Goal: Submit feedback/report problem: Submit feedback/report problem

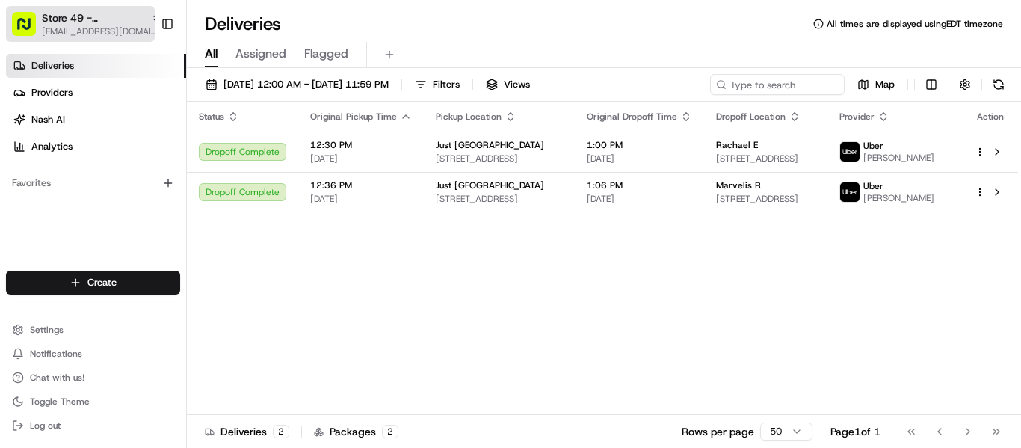
click at [87, 18] on span "Store 49 - [GEOGRAPHIC_DATA] (Just Salad)" at bounding box center [93, 17] width 103 height 15
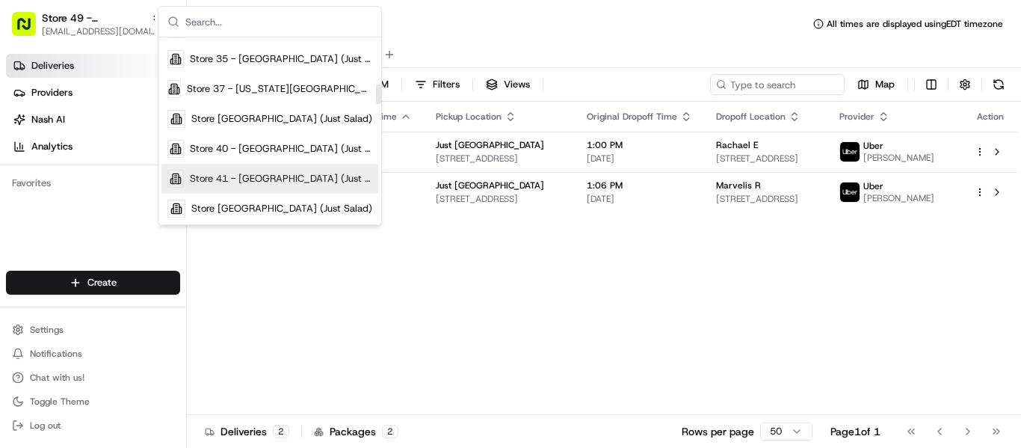
scroll to position [374, 0]
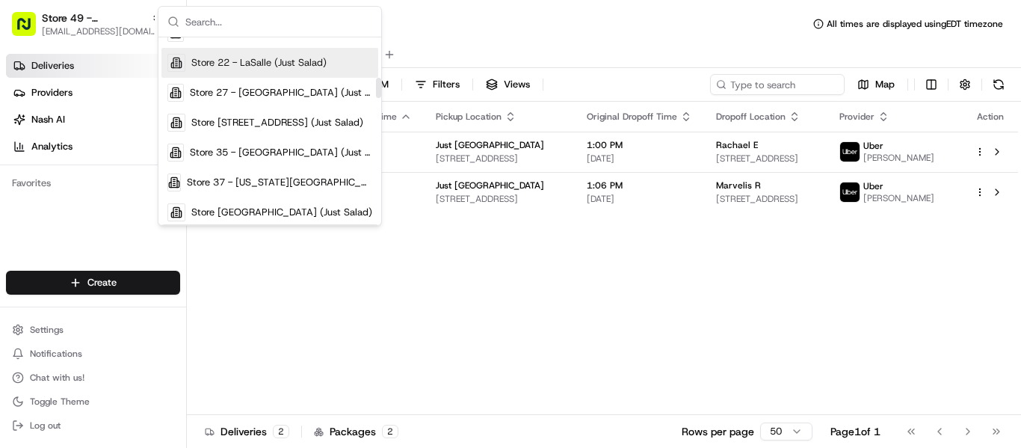
click at [274, 65] on span "Store 22 - LaSalle (Just Salad)" at bounding box center [258, 62] width 135 height 13
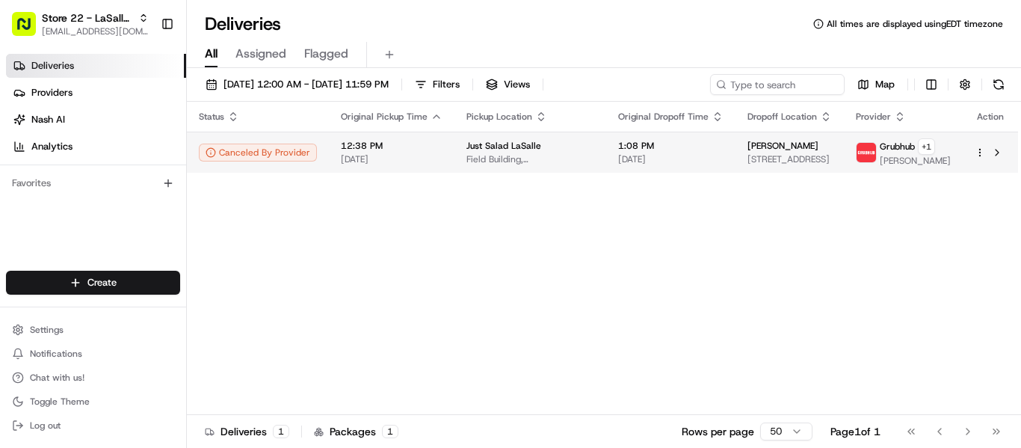
click at [789, 155] on span "[STREET_ADDRESS]" at bounding box center [789, 159] width 84 height 12
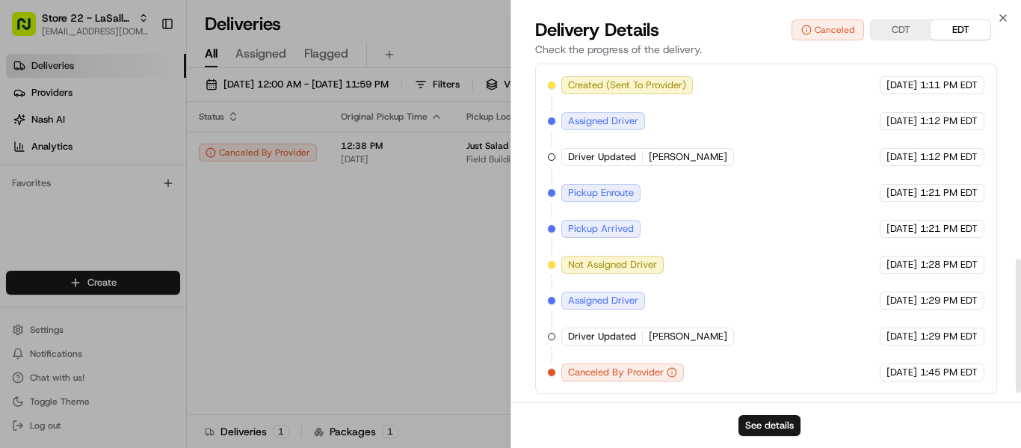
scroll to position [520, 0]
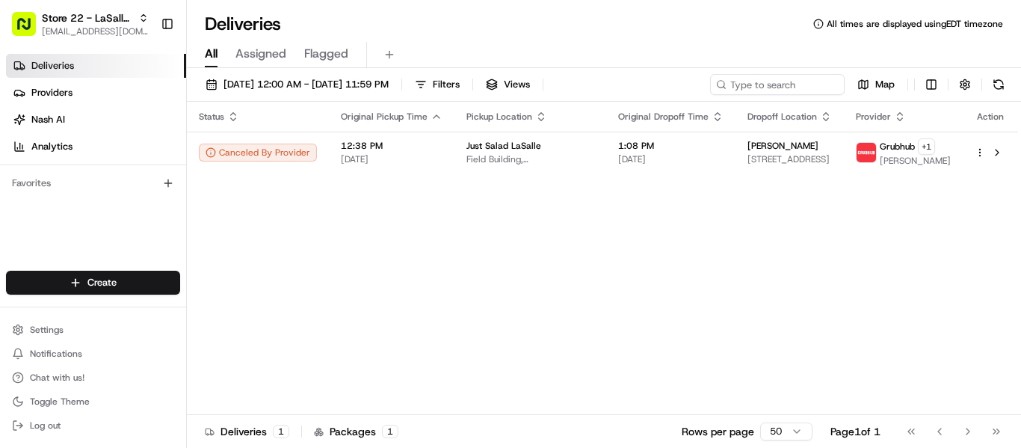
click at [594, 278] on div "Status Original Pickup Time Pickup Location Original Dropoff Time Dropoff Locat…" at bounding box center [602, 258] width 831 height 313
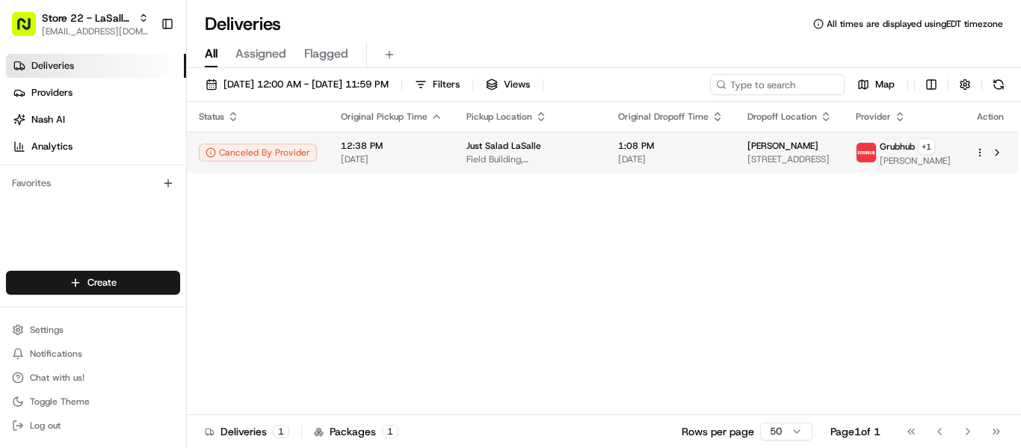
click at [775, 156] on span "[STREET_ADDRESS]" at bounding box center [789, 159] width 84 height 12
click at [750, 151] on span "[PERSON_NAME]" at bounding box center [782, 146] width 71 height 12
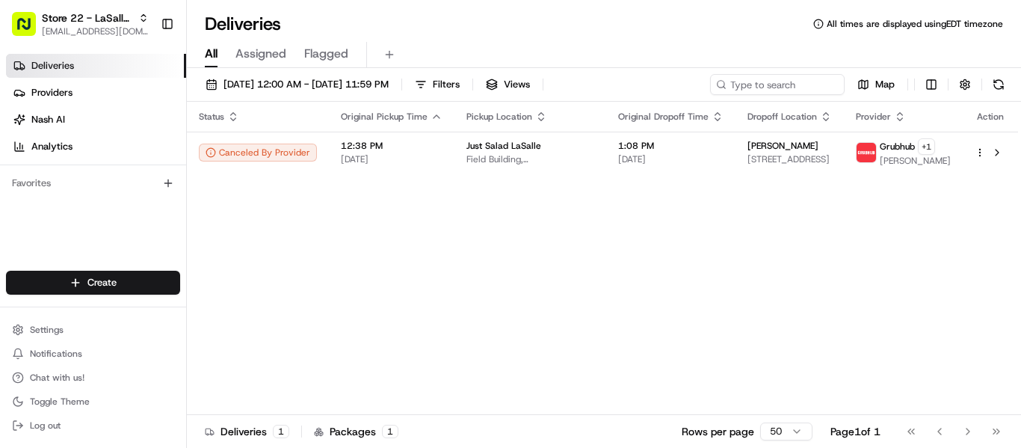
click at [670, 235] on div "Status Original Pickup Time Pickup Location Original Dropoff Time Dropoff Locat…" at bounding box center [602, 258] width 831 height 313
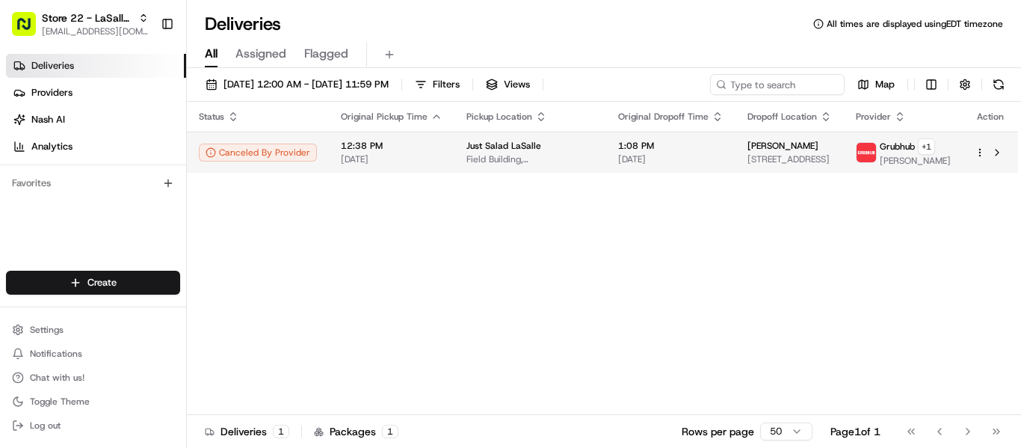
click at [750, 145] on span "[PERSON_NAME]" at bounding box center [782, 146] width 71 height 12
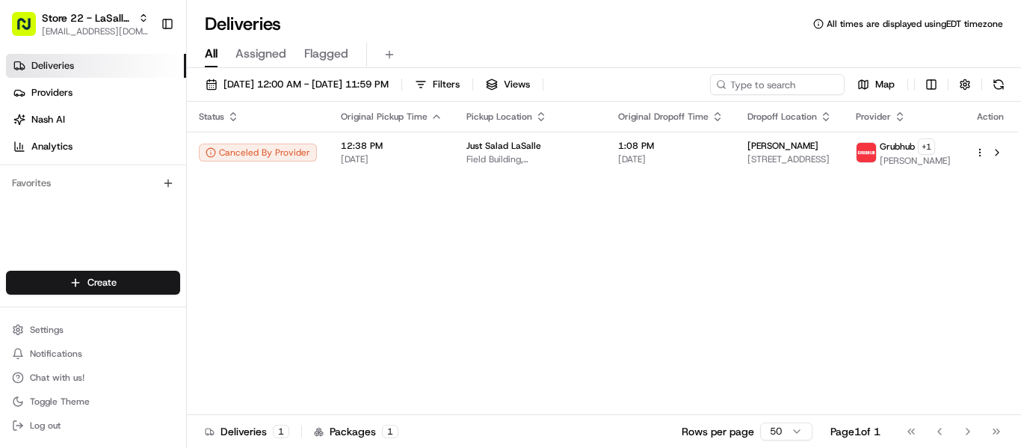
click at [667, 262] on div "Status Original Pickup Time Pickup Location Original Dropoff Time Dropoff Locat…" at bounding box center [602, 258] width 831 height 313
click at [609, 248] on div "Status Original Pickup Time Pickup Location Original Dropoff Time Dropoff Locat…" at bounding box center [602, 258] width 831 height 313
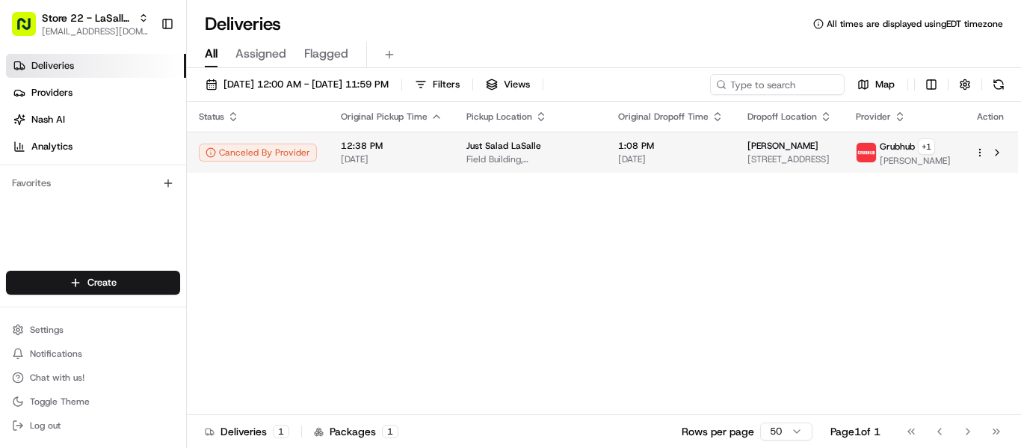
click at [620, 153] on span "[DATE]" at bounding box center [670, 159] width 105 height 12
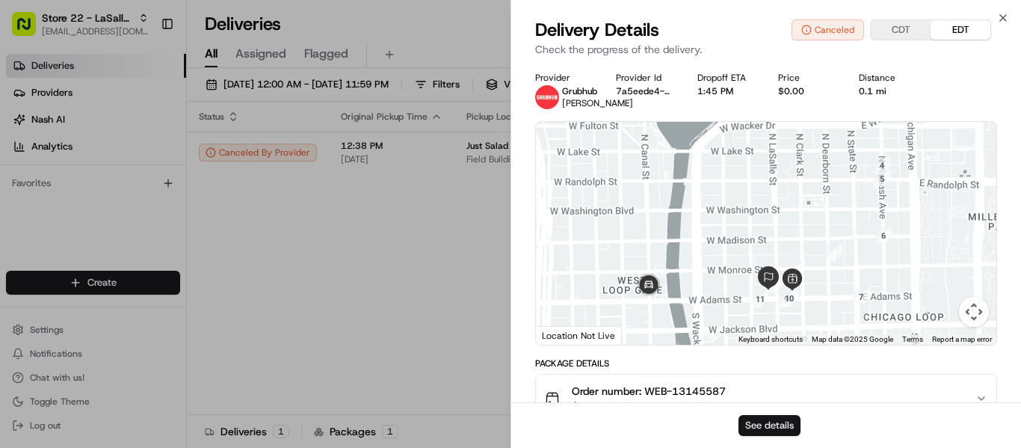
click at [770, 416] on button "See details" at bounding box center [769, 425] width 62 height 21
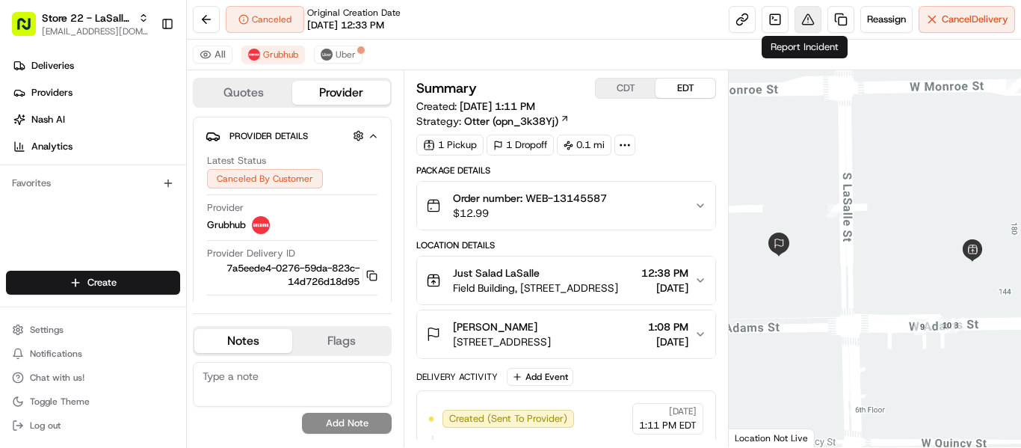
click at [807, 21] on button at bounding box center [808, 19] width 27 height 27
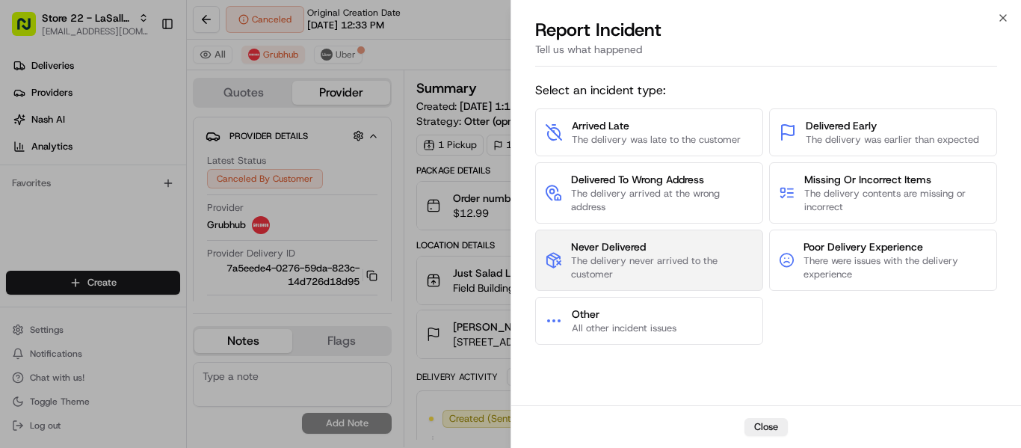
click at [635, 268] on span "The delivery never arrived to the customer" at bounding box center [662, 267] width 182 height 27
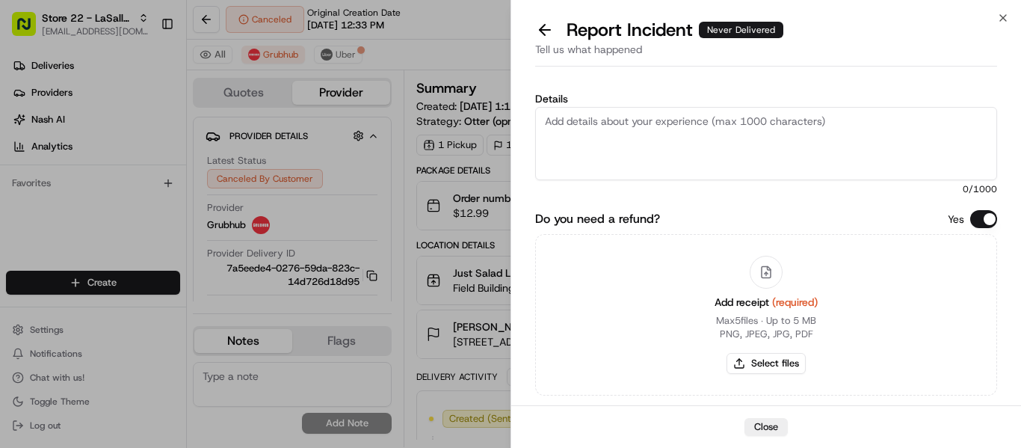
click at [612, 143] on textarea "Details" at bounding box center [766, 143] width 462 height 73
type textarea "the driver picked up the order and then cancelled"
click at [772, 367] on button "Select files" at bounding box center [766, 363] width 79 height 21
type input "C:\fakepath\13145587.pdf"
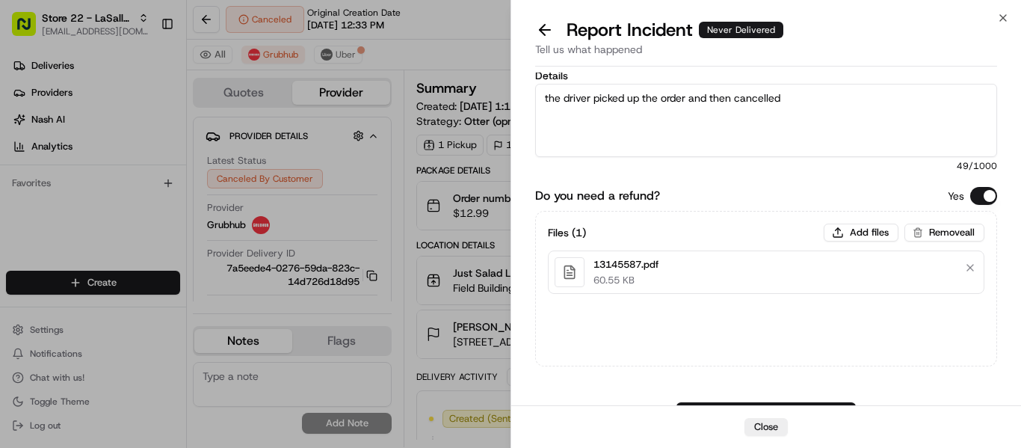
scroll to position [80, 0]
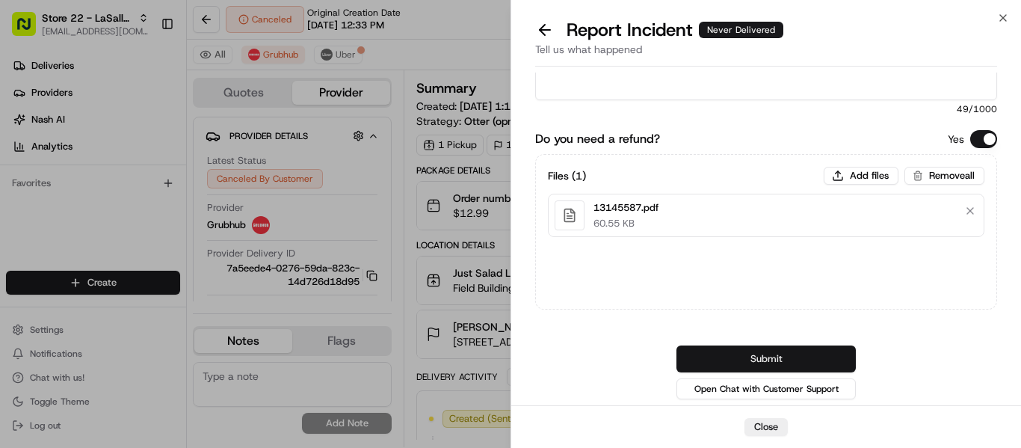
click at [778, 357] on button "Submit" at bounding box center [765, 358] width 179 height 27
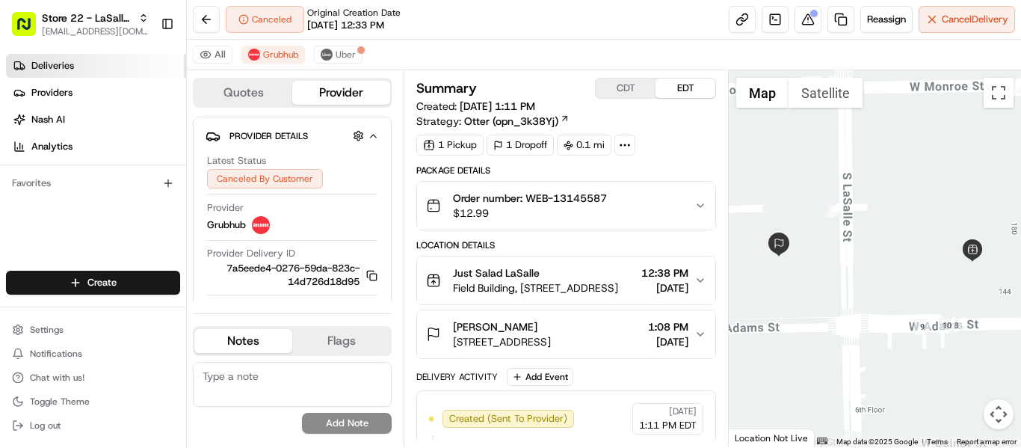
click at [46, 61] on span "Deliveries" at bounding box center [52, 65] width 43 height 13
